Goal: Transaction & Acquisition: Register for event/course

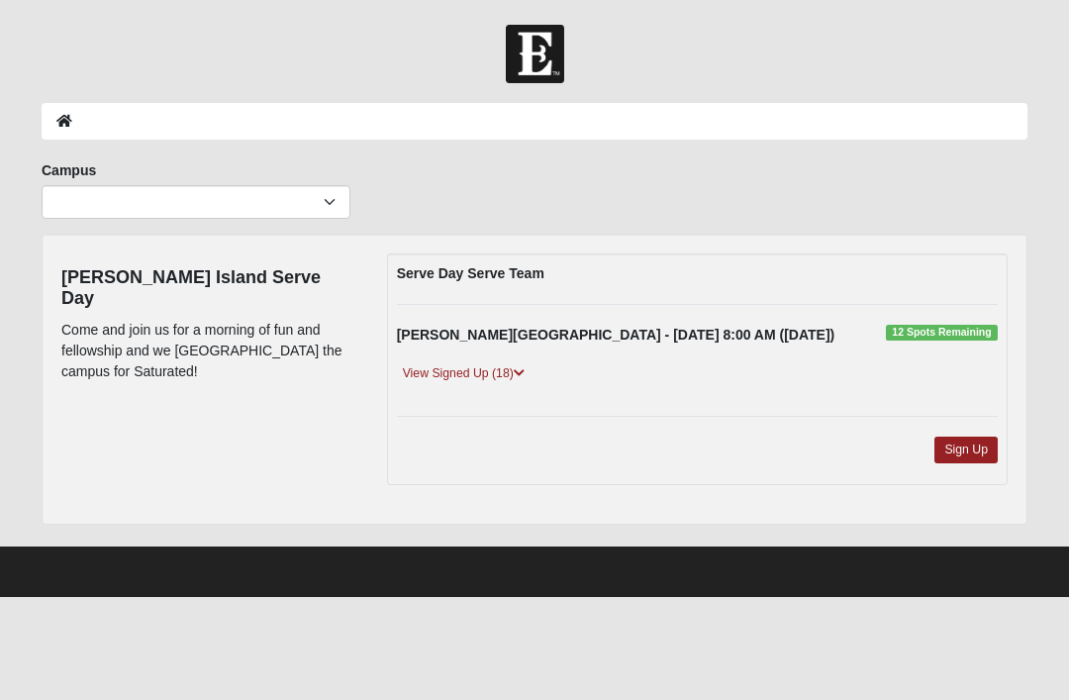
click at [475, 370] on link "View Signed Up (18)" at bounding box center [464, 373] width 134 height 21
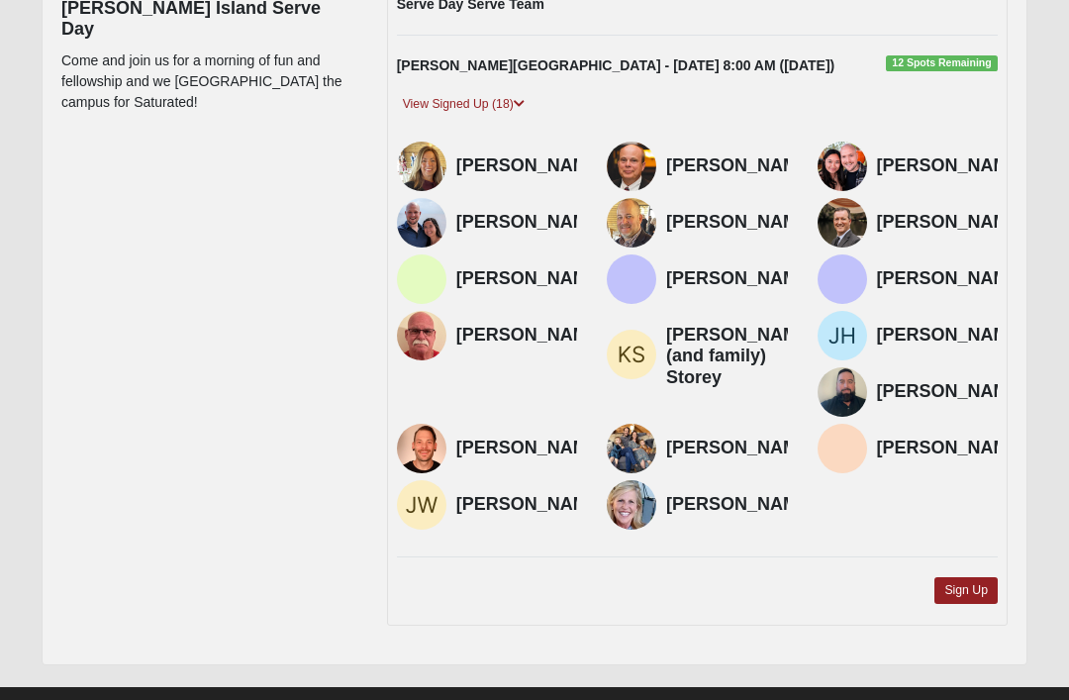
scroll to position [270, 0]
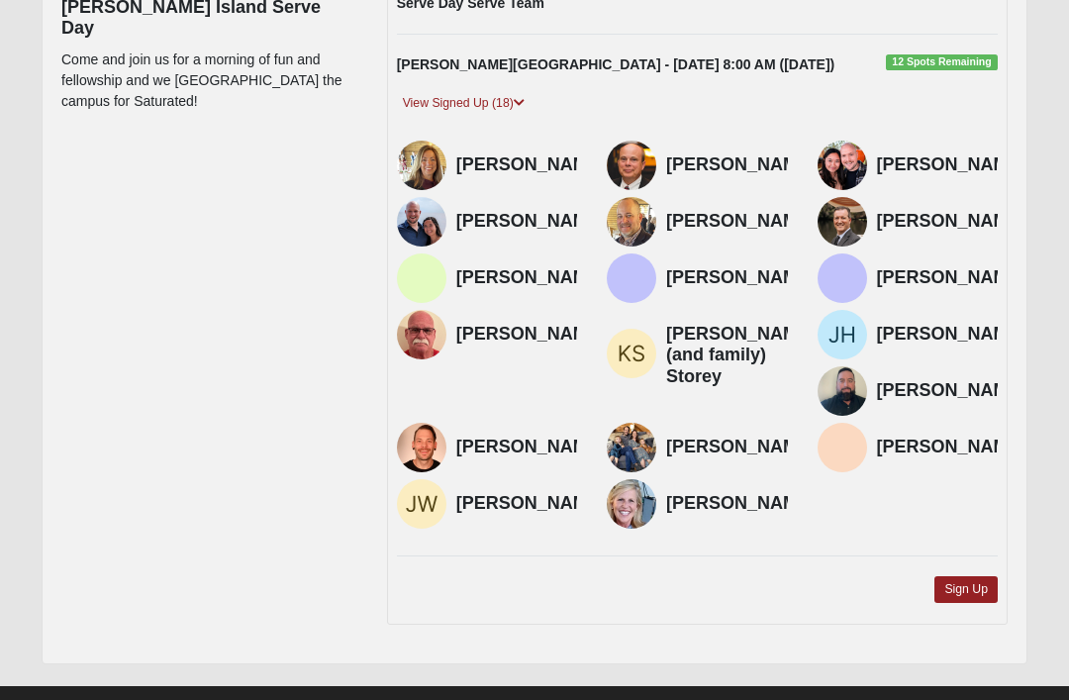
click at [963, 603] on link "Sign Up" at bounding box center [966, 589] width 63 height 27
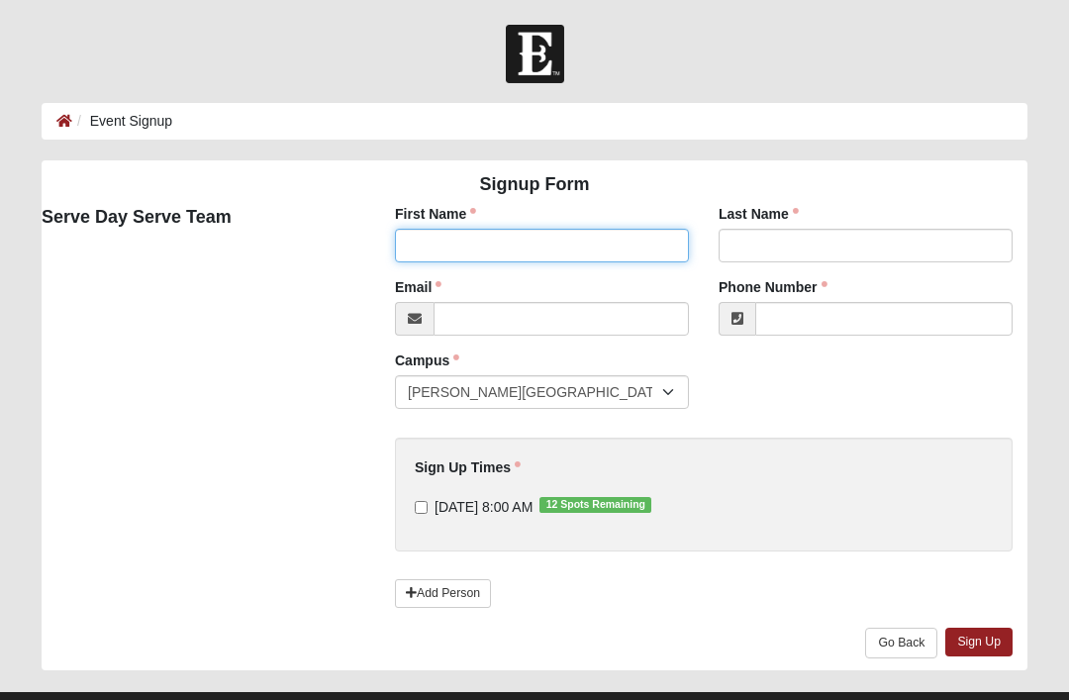
click at [426, 236] on input "First Name" at bounding box center [542, 246] width 294 height 34
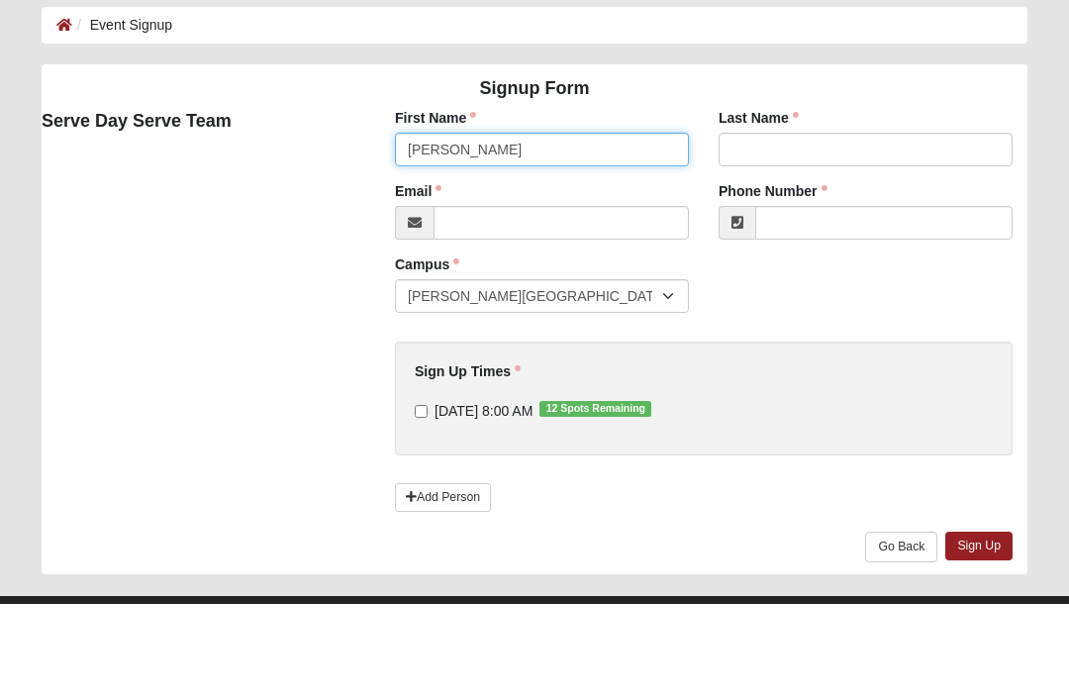
type input "[PERSON_NAME]"
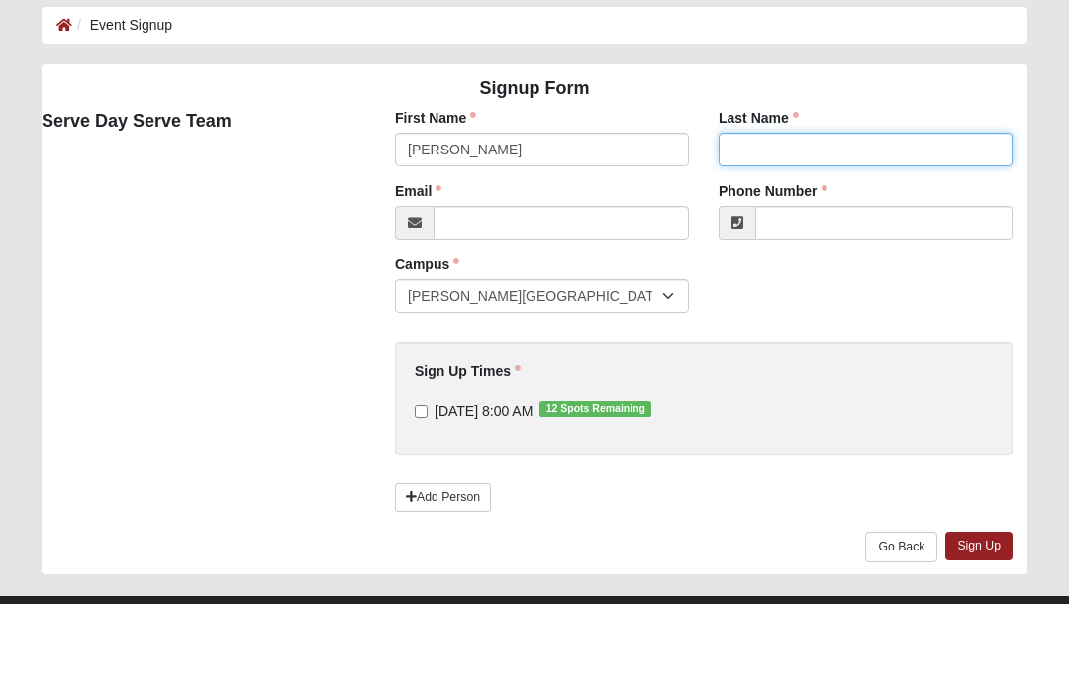
click at [771, 229] on input "Last Name" at bounding box center [866, 246] width 294 height 34
type input "[PERSON_NAME]"
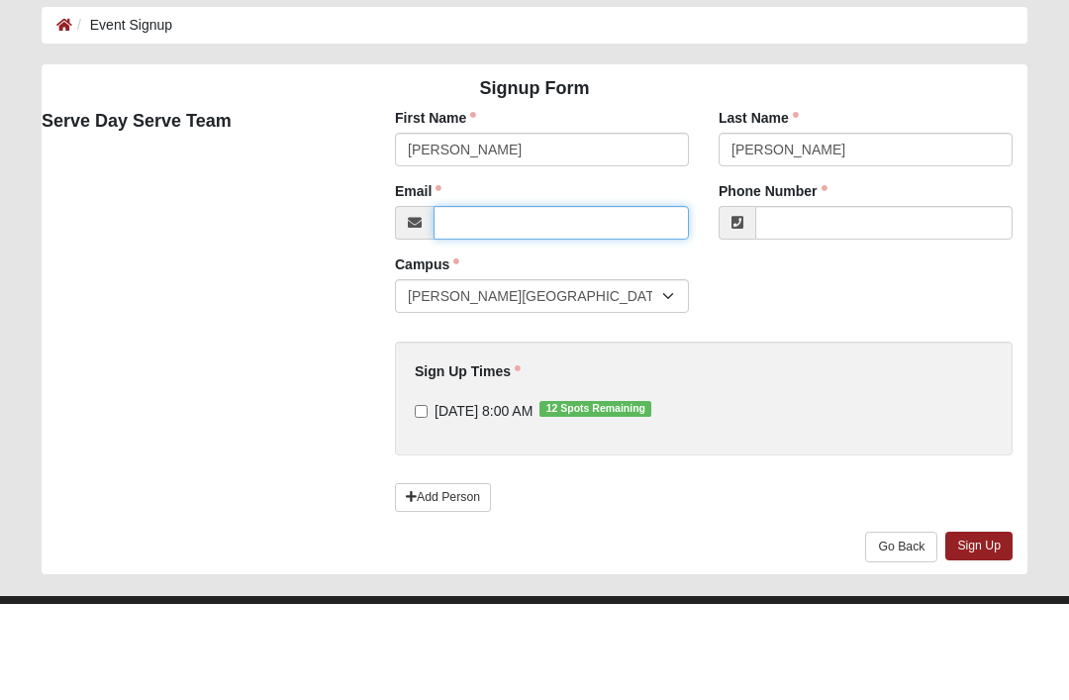
click at [473, 302] on input "Email" at bounding box center [561, 319] width 255 height 34
type input "wjkpbk@"
type input "[EMAIL_ADDRESS][DOMAIN_NAME]"
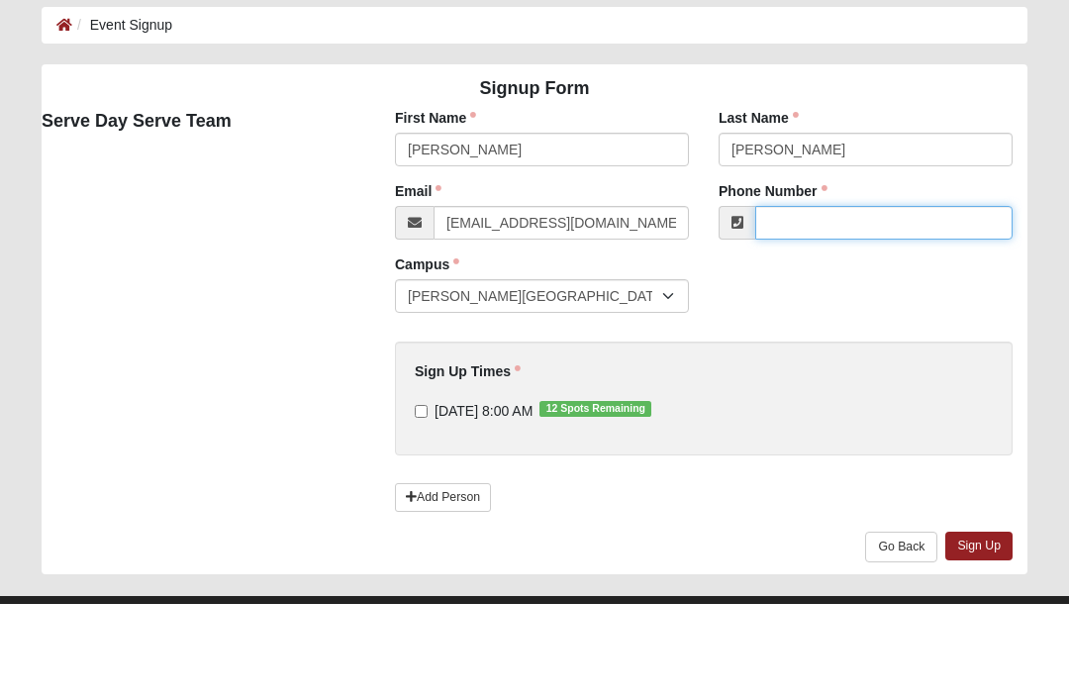
click at [824, 302] on input "Phone Number" at bounding box center [883, 319] width 257 height 34
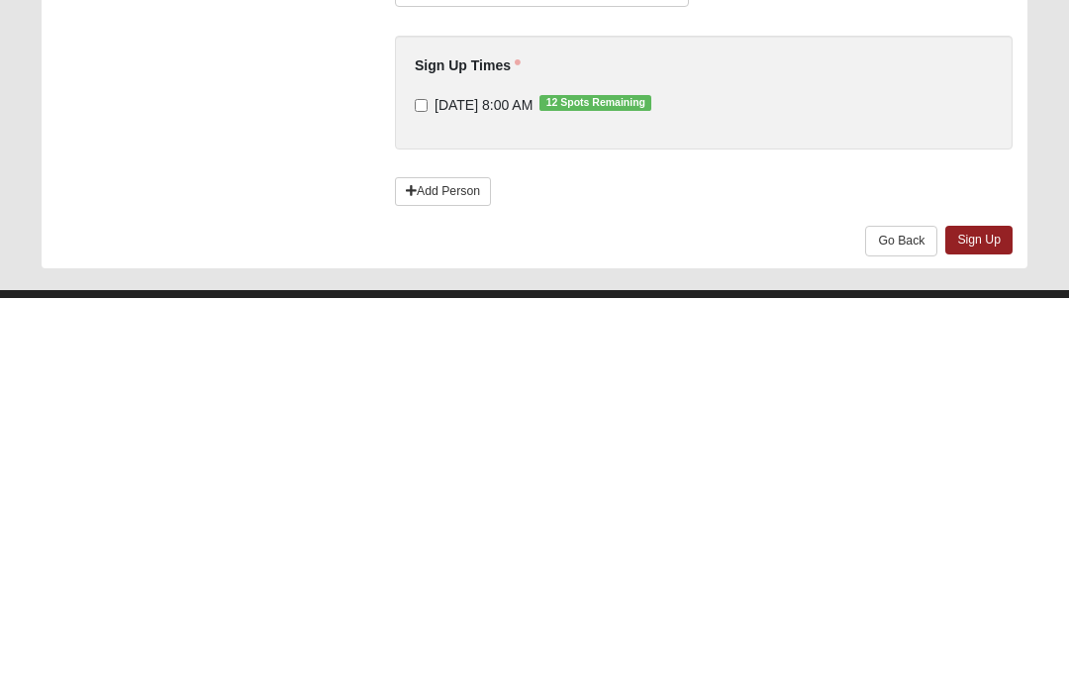
click at [984, 628] on link "Sign Up" at bounding box center [979, 642] width 67 height 29
type input "[PHONE_NUMBER]"
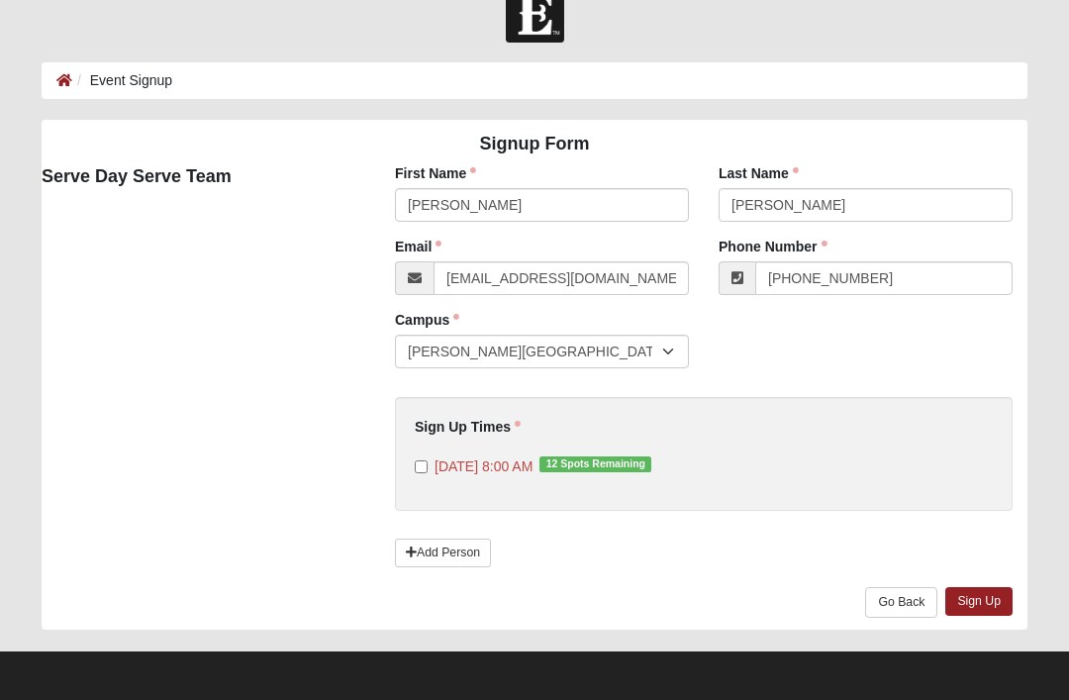
click at [428, 463] on input "[DATE] 8:00 AM 12 Spots Remaining" at bounding box center [421, 466] width 13 height 13
checkbox input "true"
click at [982, 605] on link "Sign Up" at bounding box center [979, 601] width 67 height 29
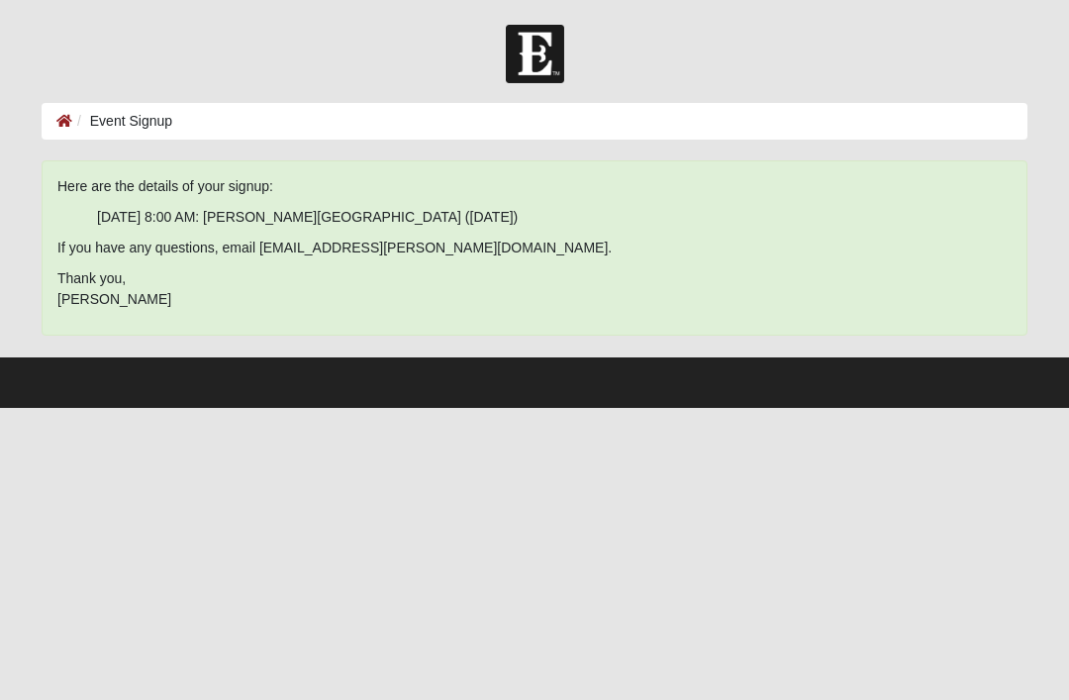
scroll to position [0, 0]
